Goal: Information Seeking & Learning: Learn about a topic

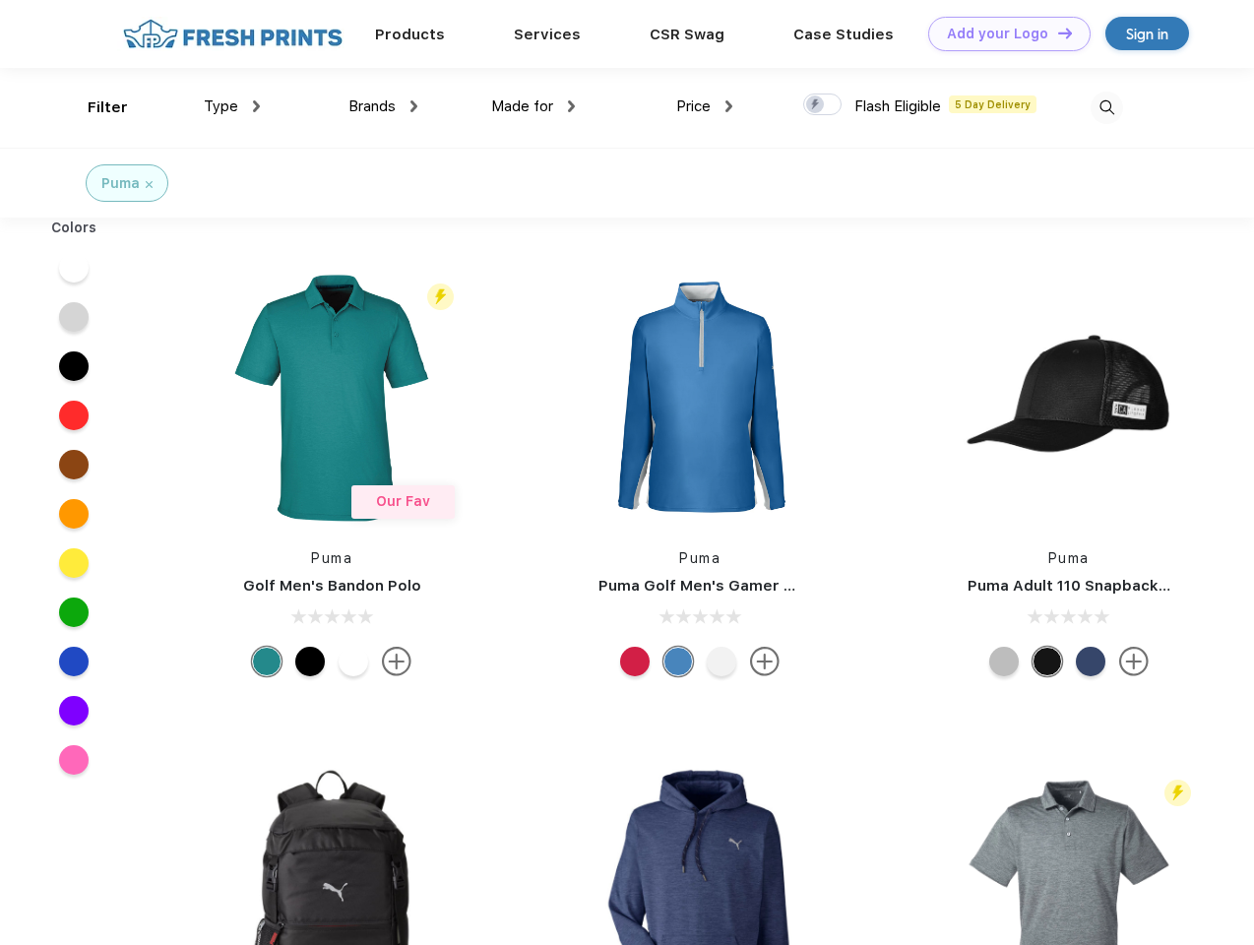
click at [1002, 33] on link "Add your Logo Design Tool" at bounding box center [1009, 34] width 162 height 34
click at [94, 107] on div "Filter" at bounding box center [108, 107] width 40 height 23
click at [232, 106] on span "Type" at bounding box center [221, 106] width 34 height 18
click at [383, 106] on span "Brands" at bounding box center [371, 106] width 47 height 18
click at [533, 106] on span "Made for" at bounding box center [522, 106] width 62 height 18
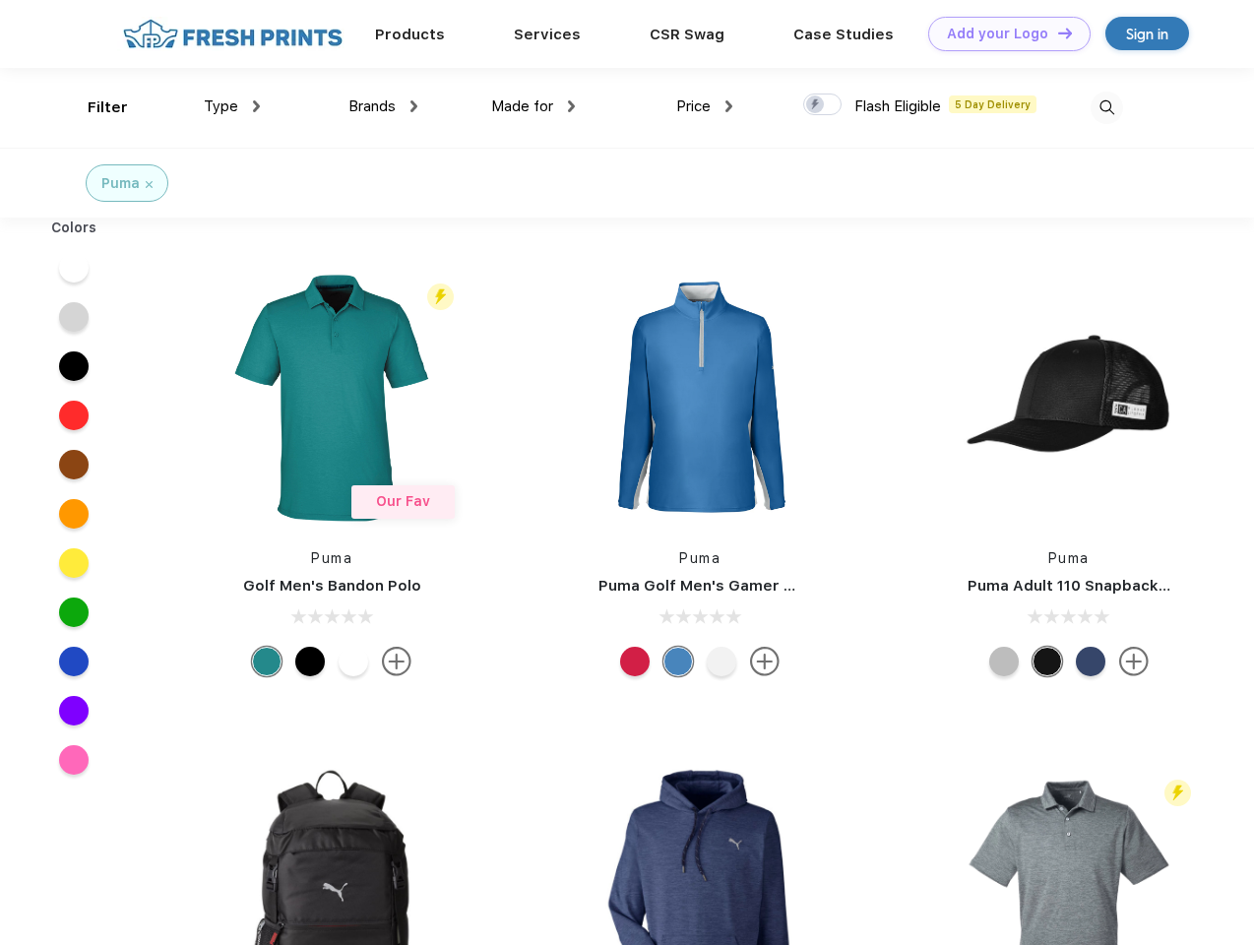
click at [705, 106] on span "Price" at bounding box center [693, 106] width 34 height 18
click at [823, 105] on div at bounding box center [822, 104] width 38 height 22
click at [816, 105] on input "checkbox" at bounding box center [809, 99] width 13 height 13
click at [1106, 107] on img at bounding box center [1106, 108] width 32 height 32
click at [74, 268] on div at bounding box center [74, 267] width 76 height 49
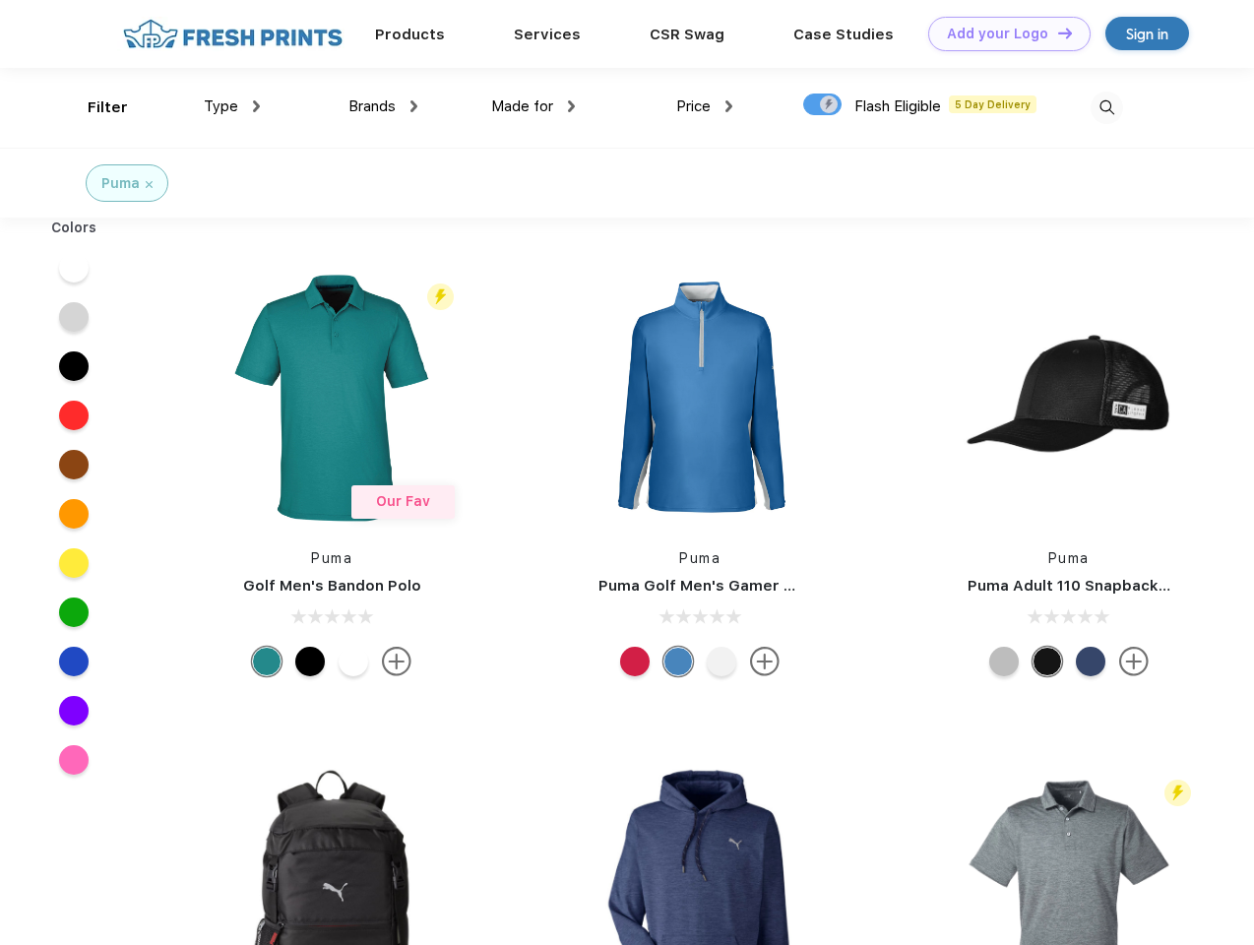
click at [74, 317] on div at bounding box center [74, 316] width 76 height 49
